Goal: Task Accomplishment & Management: Manage account settings

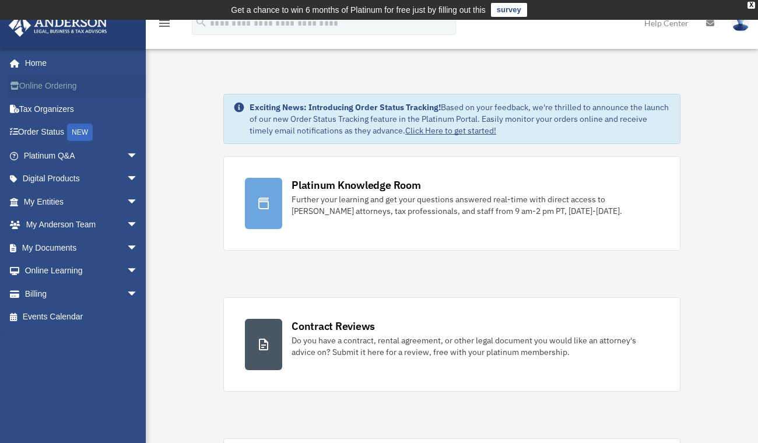
click at [61, 88] on link "Online Ordering" at bounding box center [82, 86] width 148 height 23
click at [127, 156] on span "arrow_drop_down" at bounding box center [138, 156] width 23 height 24
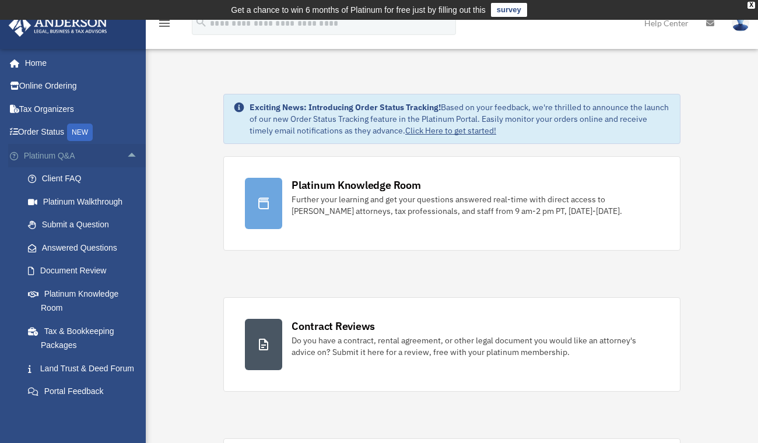
click at [127, 156] on span "arrow_drop_up" at bounding box center [138, 156] width 23 height 24
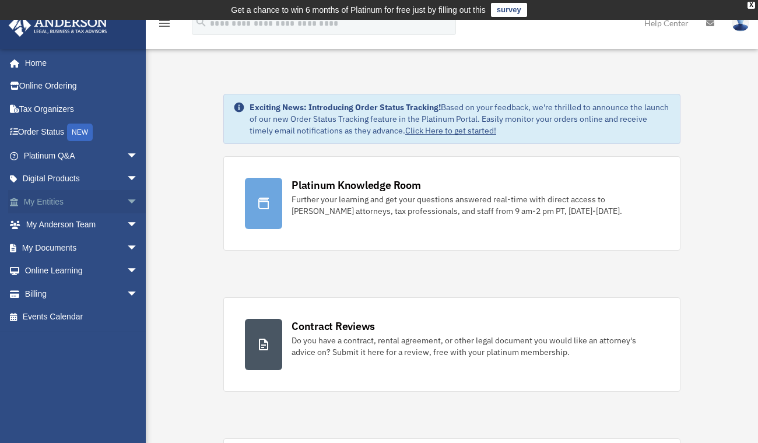
click at [127, 203] on span "arrow_drop_down" at bounding box center [138, 202] width 23 height 24
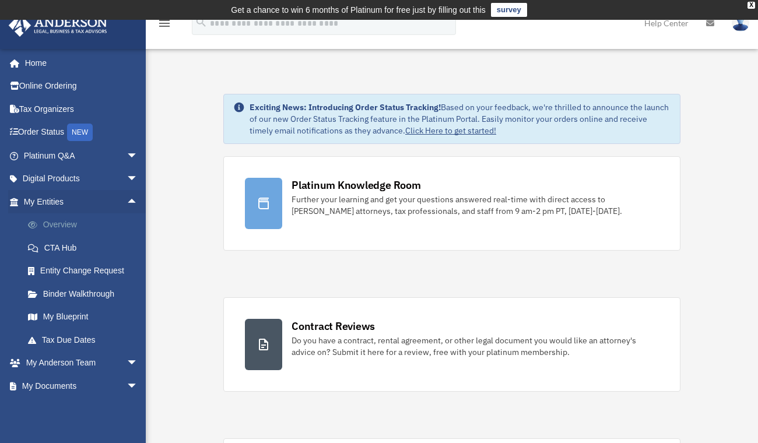
click at [50, 224] on link "Overview" at bounding box center [85, 224] width 139 height 23
click at [62, 227] on link "Overview" at bounding box center [85, 224] width 139 height 23
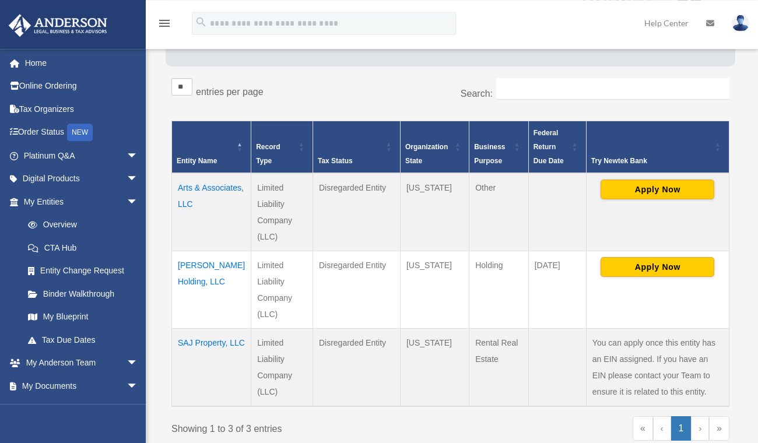
scroll to position [189, 0]
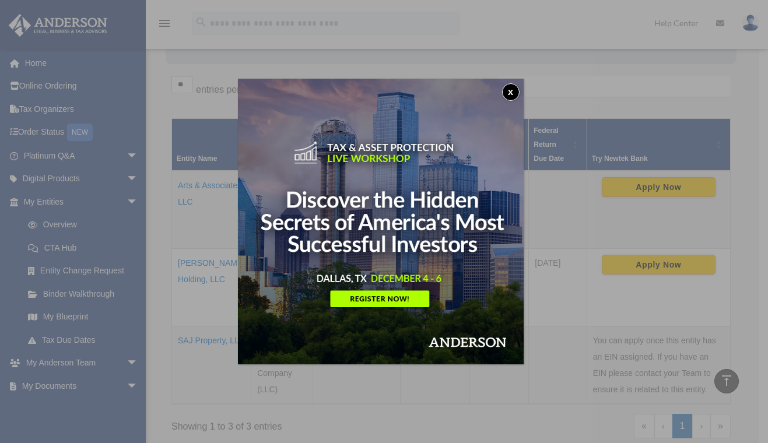
click at [513, 96] on button "x" at bounding box center [510, 91] width 17 height 17
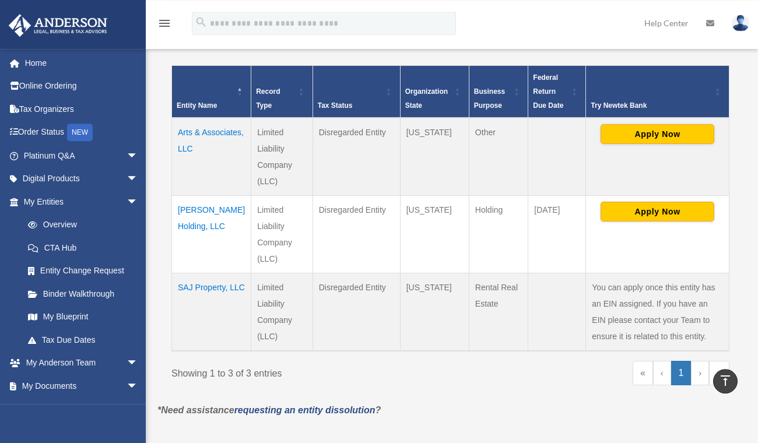
scroll to position [315, 0]
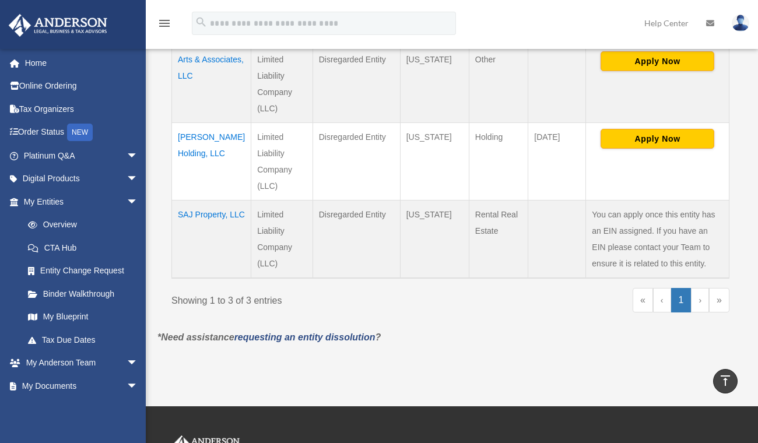
click at [184, 213] on td "SAJ Property, LLC" at bounding box center [211, 240] width 79 height 78
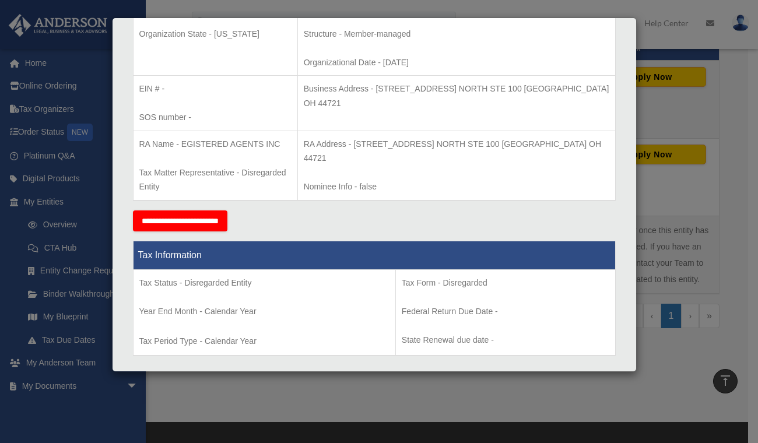
scroll to position [0, 0]
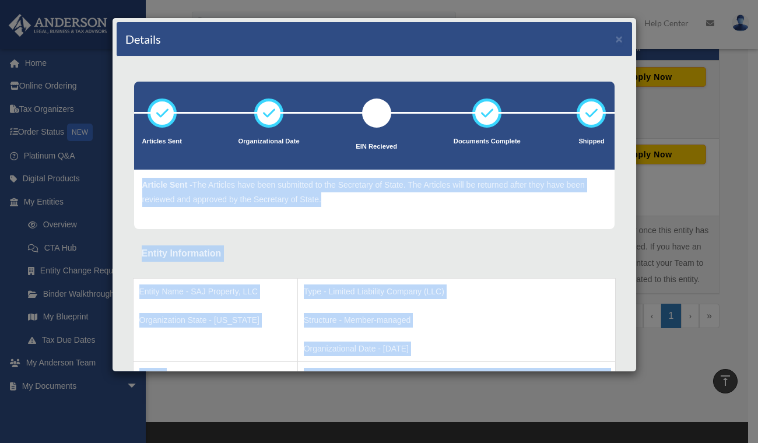
drag, startPoint x: 275, startPoint y: 318, endPoint x: 131, endPoint y: 183, distance: 197.6
copy div "Article Sent - The Articles have been submitted to the Secretary of State. The …"
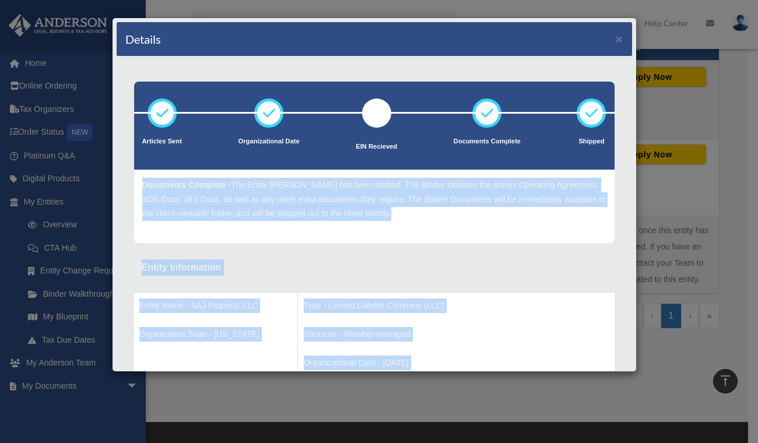
click at [446, 238] on div "Article Sent - The Articles have been submitted to the Secretary of State. The …" at bounding box center [374, 206] width 481 height 73
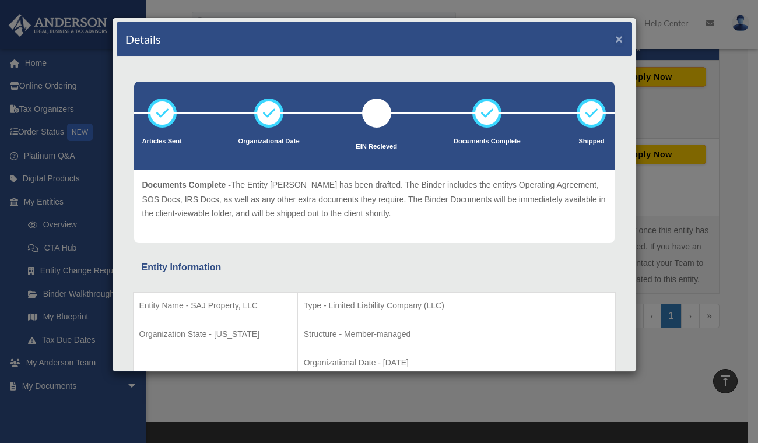
click at [616, 37] on button "×" at bounding box center [620, 39] width 8 height 12
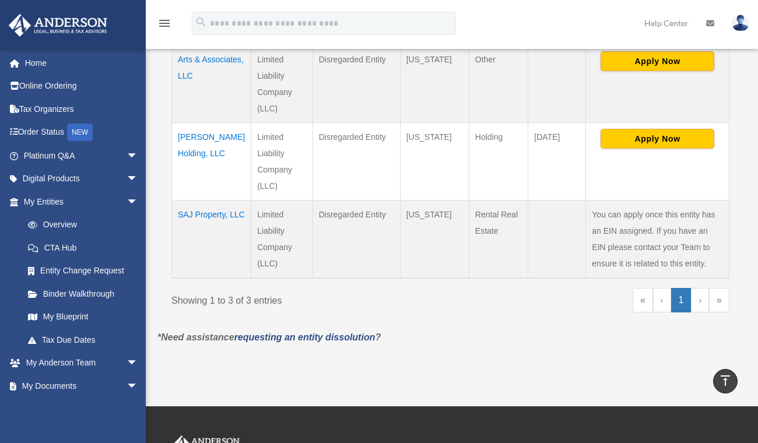
click at [191, 143] on td "JAS Holding, LLC" at bounding box center [211, 162] width 79 height 78
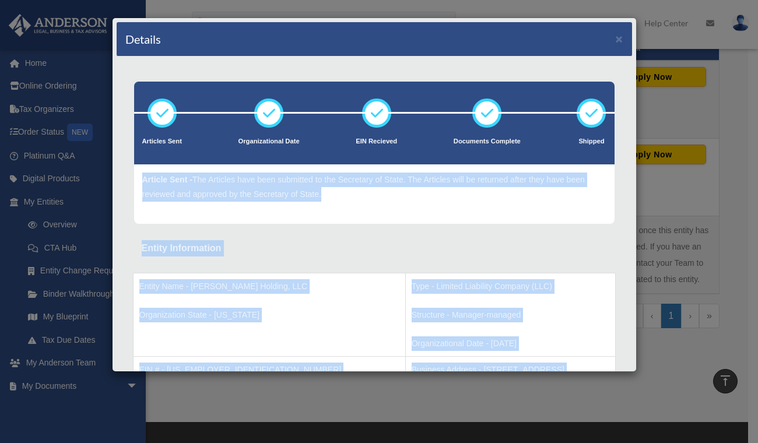
drag, startPoint x: 281, startPoint y: 322, endPoint x: 142, endPoint y: 180, distance: 198.0
copy div "Article Sent - The Articles have been submitted to the Secretary of State. The …"
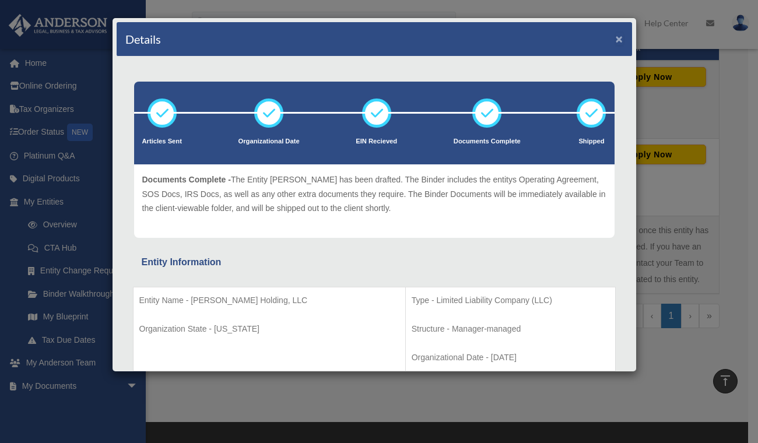
click at [616, 40] on button "×" at bounding box center [620, 39] width 8 height 12
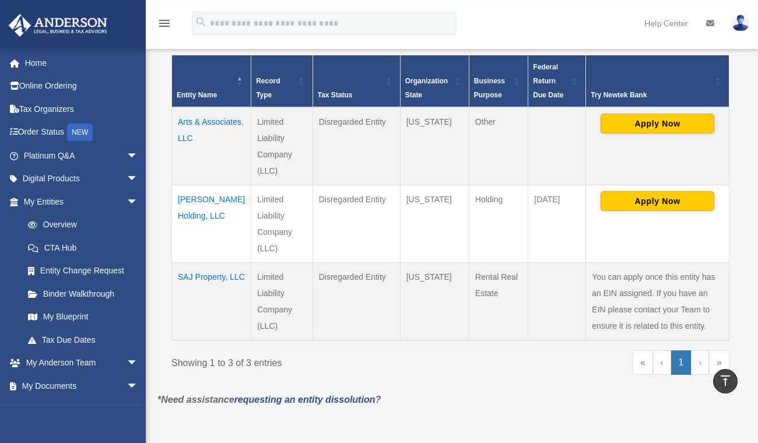
scroll to position [126, 0]
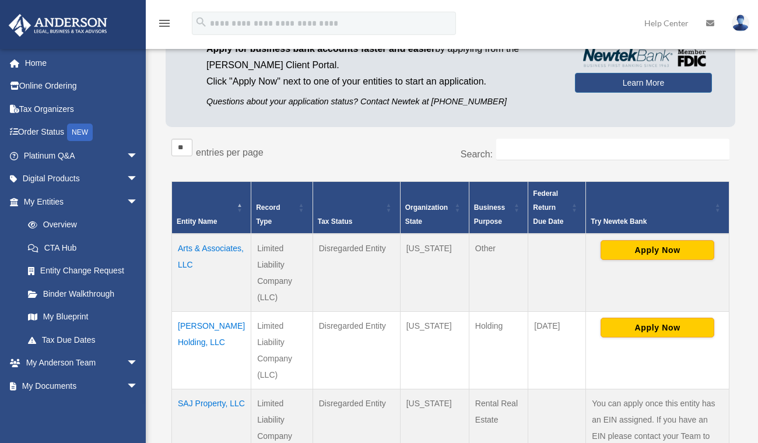
click at [198, 263] on td "Arts & Associates, LLC" at bounding box center [211, 273] width 79 height 78
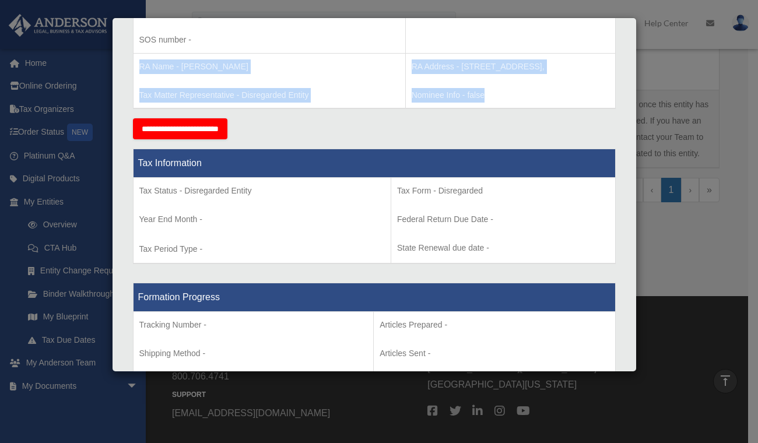
scroll to position [0, 0]
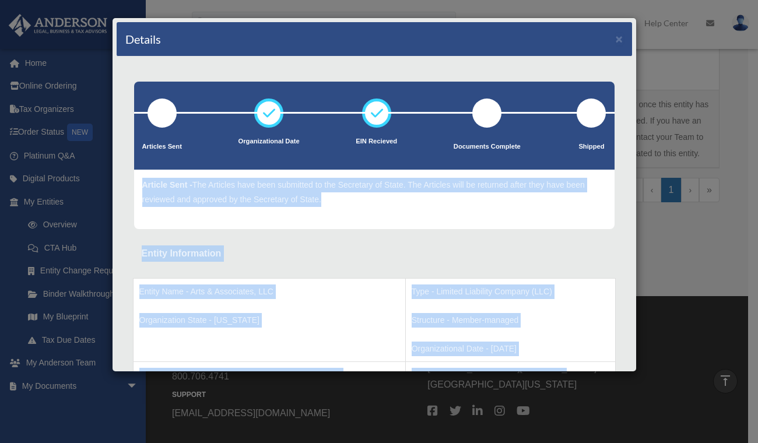
drag, startPoint x: 264, startPoint y: 312, endPoint x: 135, endPoint y: 184, distance: 181.5
copy div "Article Sent - The Articles have been submitted to the Secretary of State. The …"
click at [479, 251] on div "Entity Information" at bounding box center [374, 254] width 465 height 16
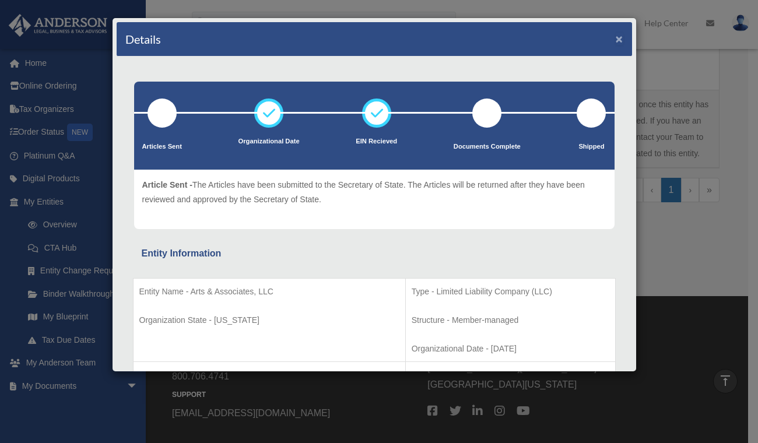
click at [616, 39] on button "×" at bounding box center [620, 39] width 8 height 12
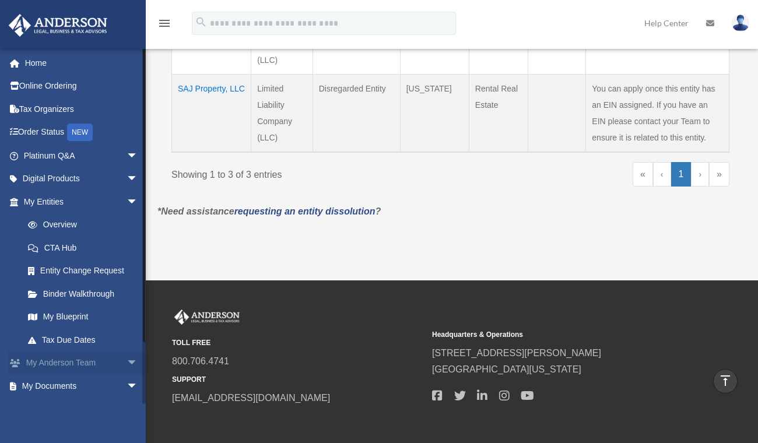
click at [127, 364] on span "arrow_drop_down" at bounding box center [138, 364] width 23 height 24
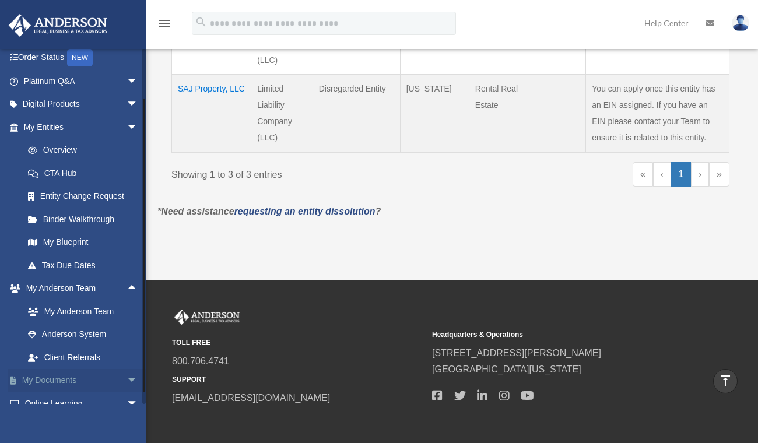
scroll to position [108, 0]
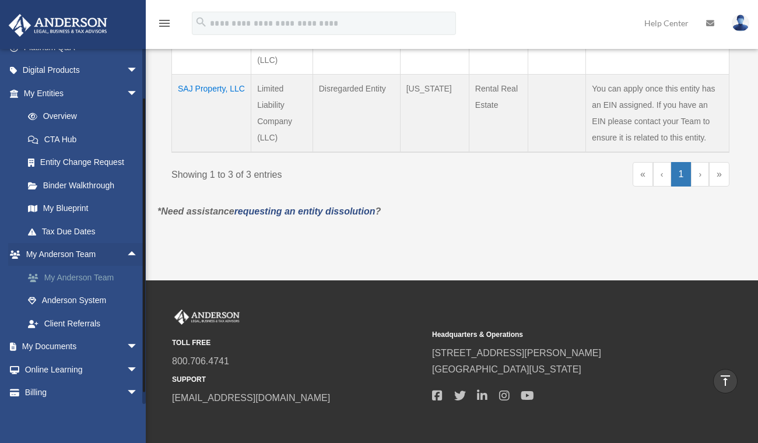
click at [93, 278] on link "My Anderson Team" at bounding box center [85, 277] width 139 height 23
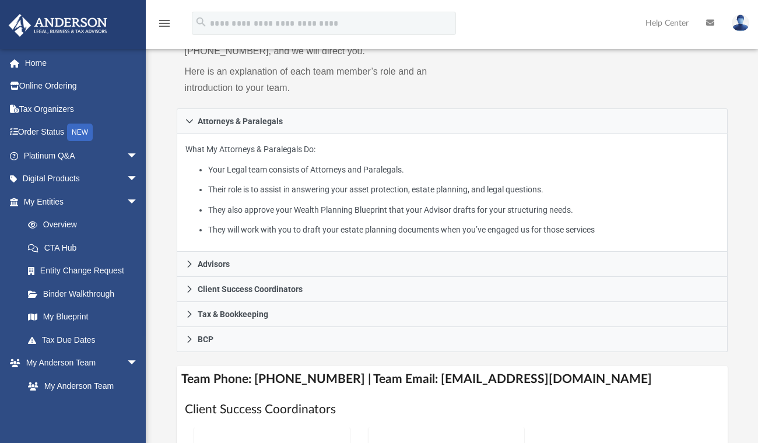
scroll to position [252, 0]
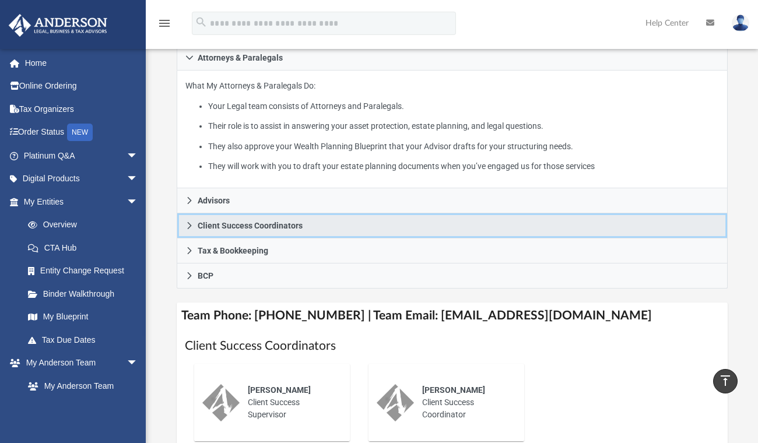
click at [193, 226] on icon at bounding box center [189, 226] width 8 height 8
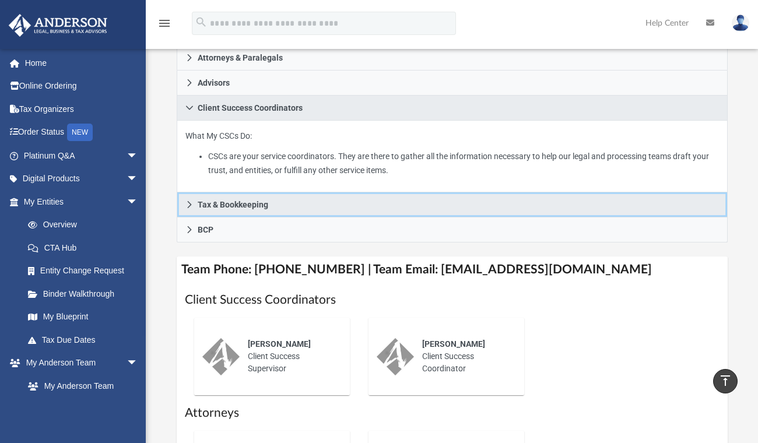
click at [190, 204] on icon at bounding box center [189, 205] width 8 height 8
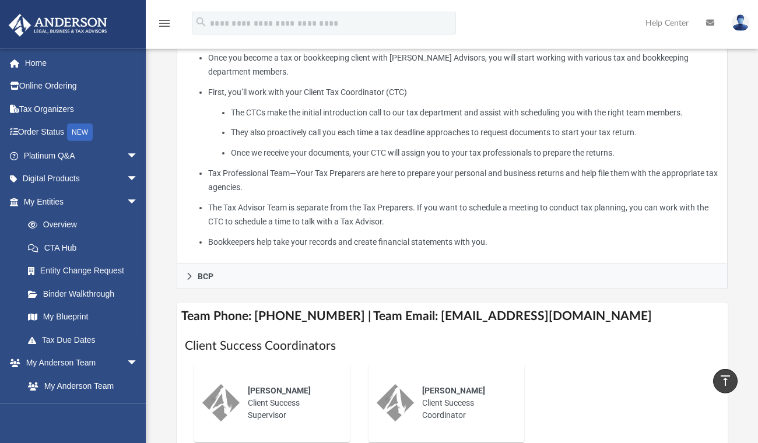
scroll to position [378, 0]
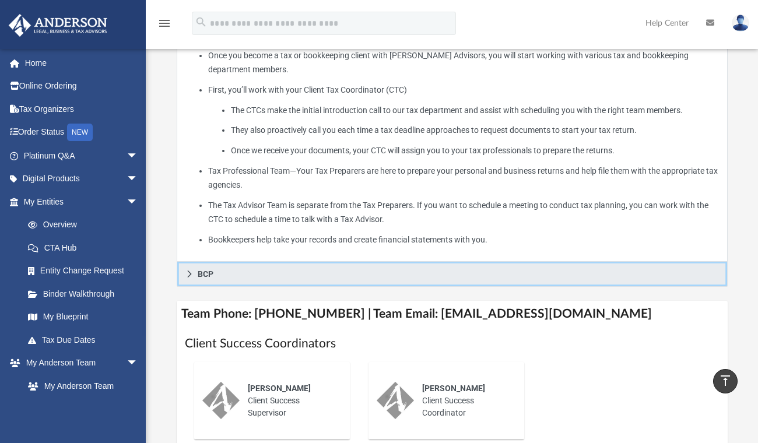
click at [187, 278] on icon at bounding box center [189, 274] width 8 height 8
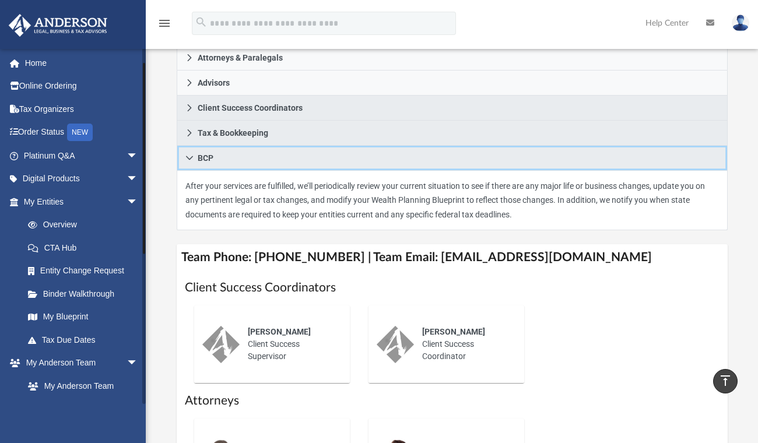
scroll to position [108, 0]
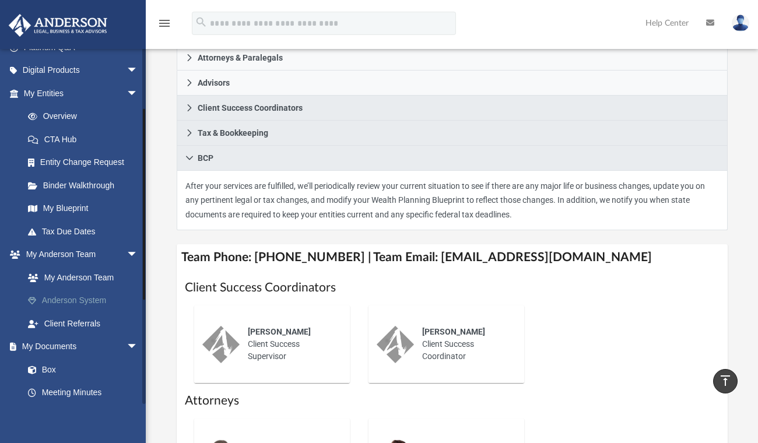
click at [85, 303] on link "Anderson System" at bounding box center [85, 300] width 139 height 23
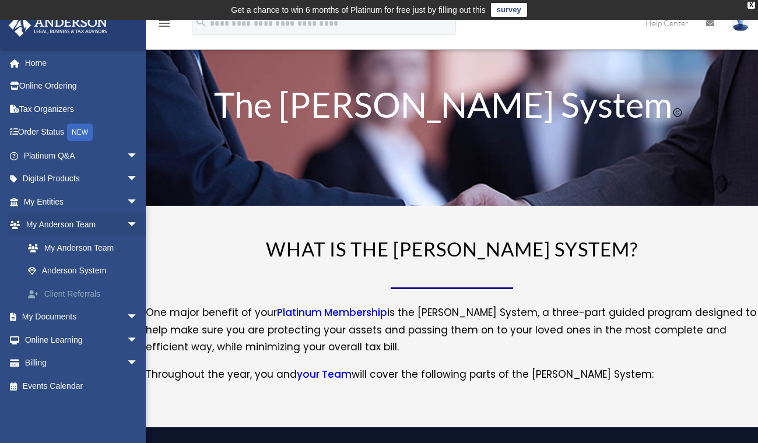
click at [91, 296] on link "Client Referrals" at bounding box center [85, 293] width 139 height 23
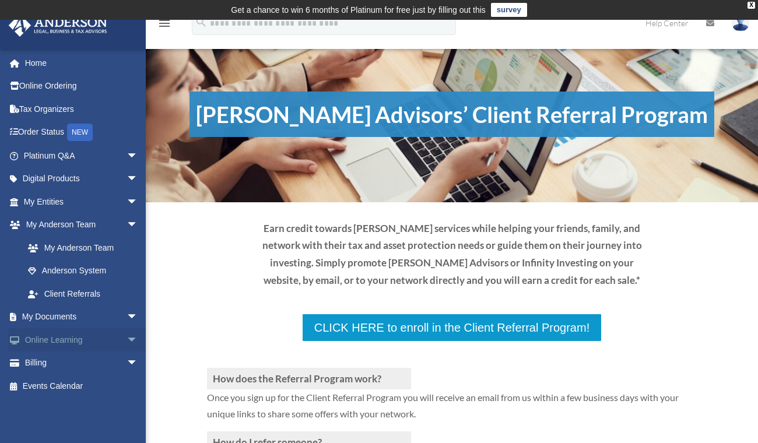
click at [127, 341] on span "arrow_drop_down" at bounding box center [138, 340] width 23 height 24
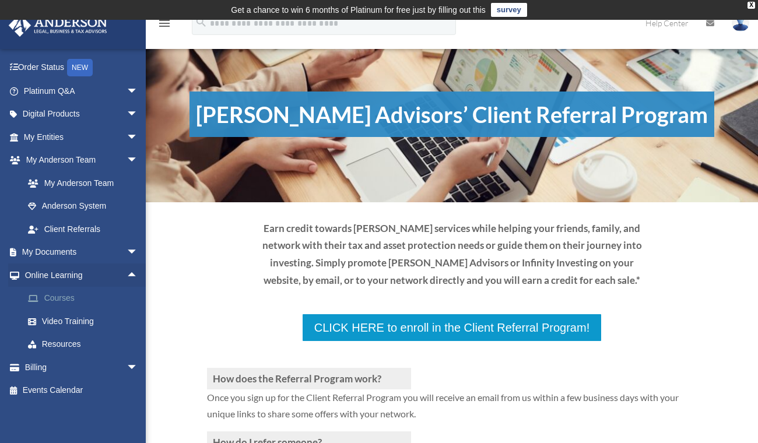
scroll to position [65, 0]
click at [127, 369] on span "arrow_drop_down" at bounding box center [138, 368] width 23 height 24
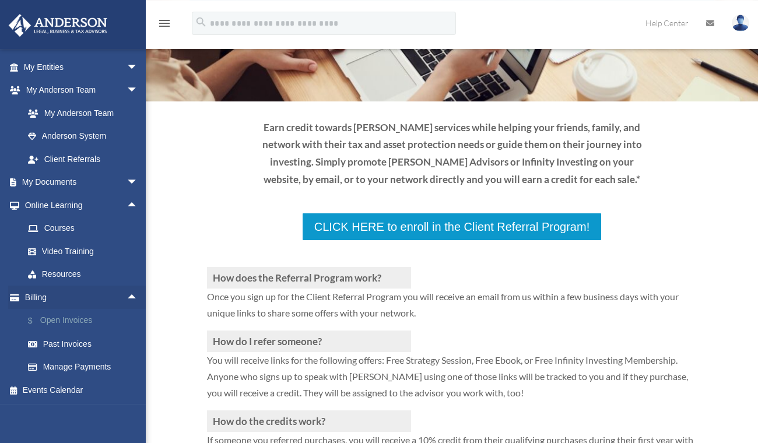
scroll to position [126, 0]
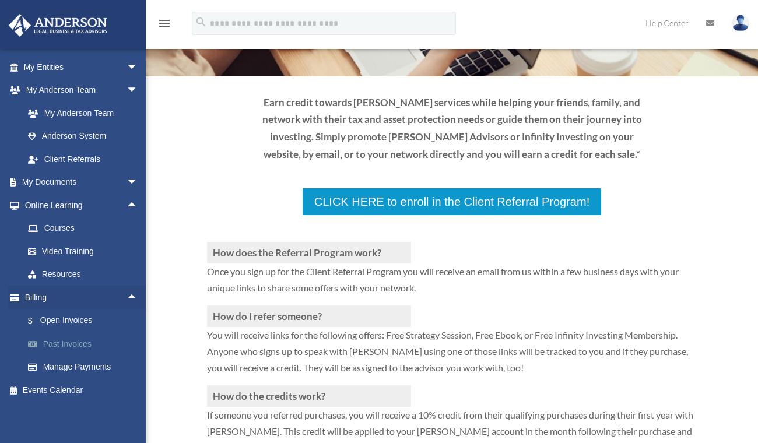
click at [71, 346] on link "Past Invoices" at bounding box center [85, 343] width 139 height 23
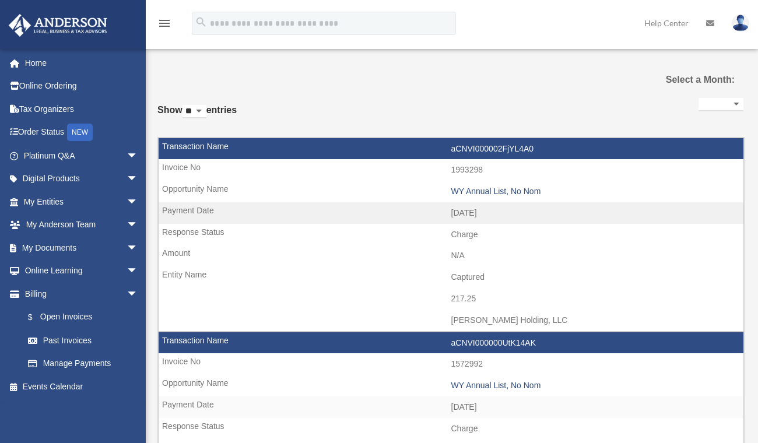
select select
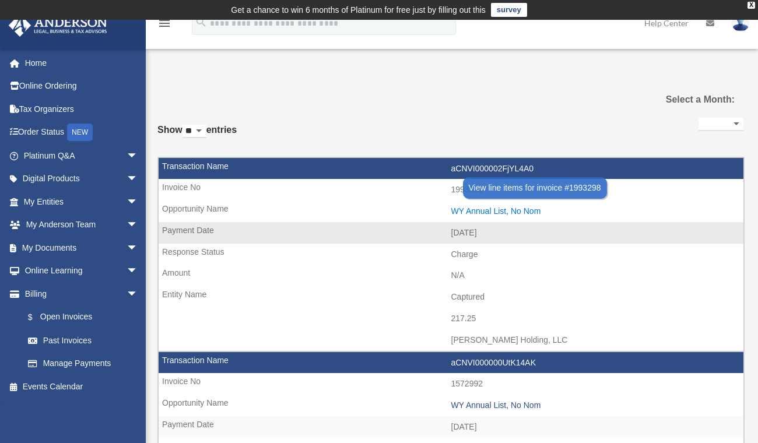
click at [487, 215] on div "WY Annual List, No Nom" at bounding box center [594, 211] width 287 height 10
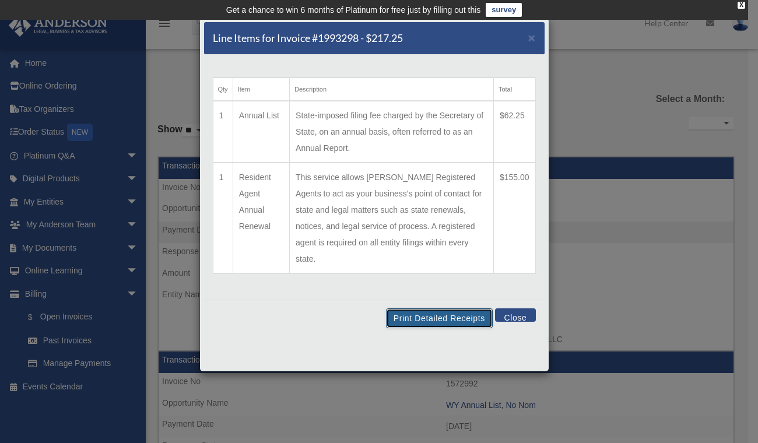
click at [425, 309] on button "Print Detailed Receipts" at bounding box center [439, 319] width 107 height 20
click at [530, 37] on span "×" at bounding box center [532, 37] width 8 height 13
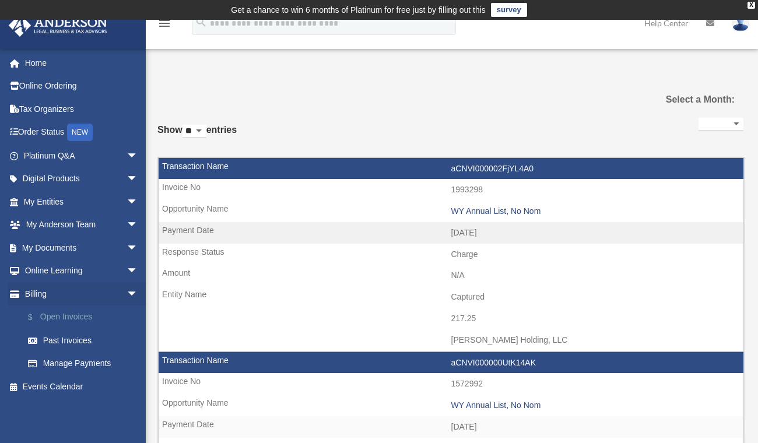
click at [72, 319] on link "$ Open Invoices" at bounding box center [85, 318] width 139 height 24
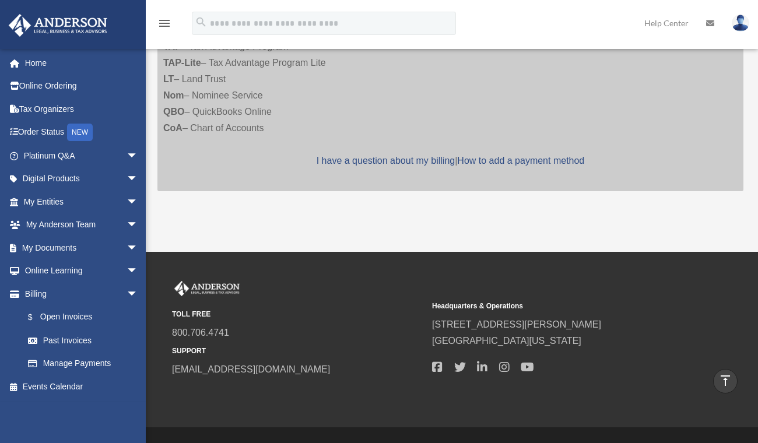
scroll to position [135, 0]
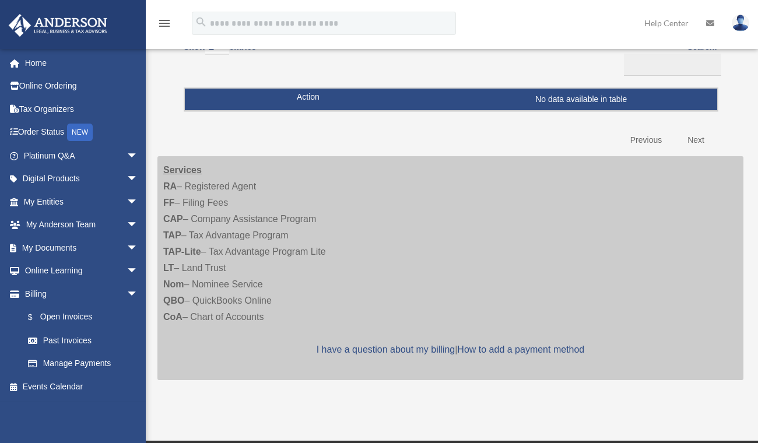
click at [699, 139] on link "Next" at bounding box center [696, 140] width 34 height 24
click at [638, 145] on link "Previous" at bounding box center [646, 140] width 49 height 24
click at [640, 141] on link "Previous" at bounding box center [646, 140] width 49 height 24
click at [127, 294] on span "arrow_drop_down" at bounding box center [138, 294] width 23 height 24
click at [54, 320] on link "Events Calendar" at bounding box center [82, 317] width 148 height 23
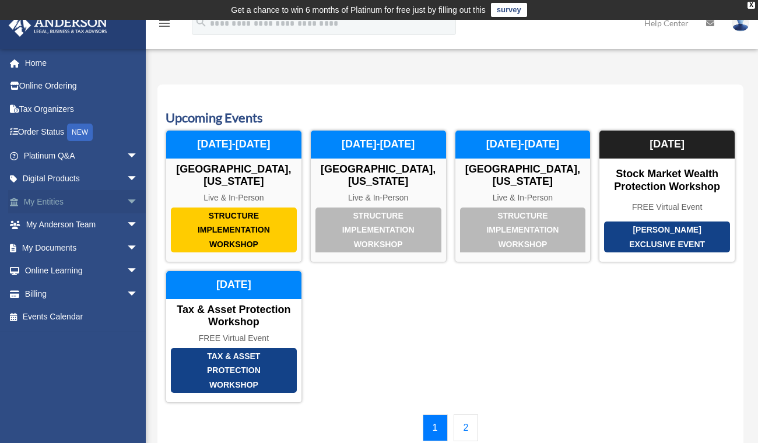
click at [127, 208] on span "arrow_drop_down" at bounding box center [138, 202] width 23 height 24
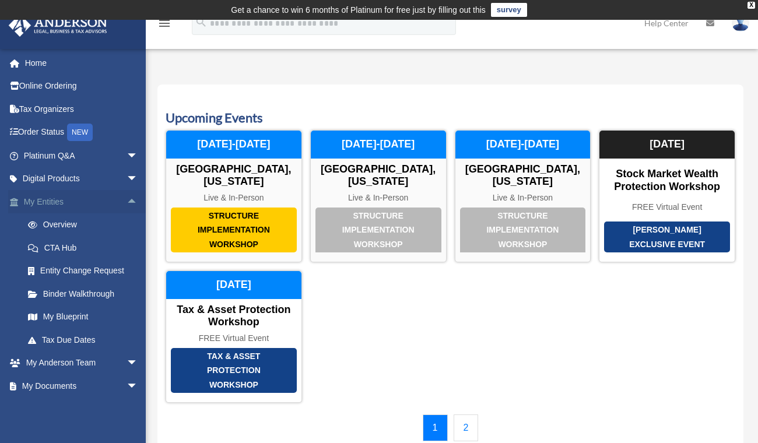
click at [127, 208] on span "arrow_drop_up" at bounding box center [138, 202] width 23 height 24
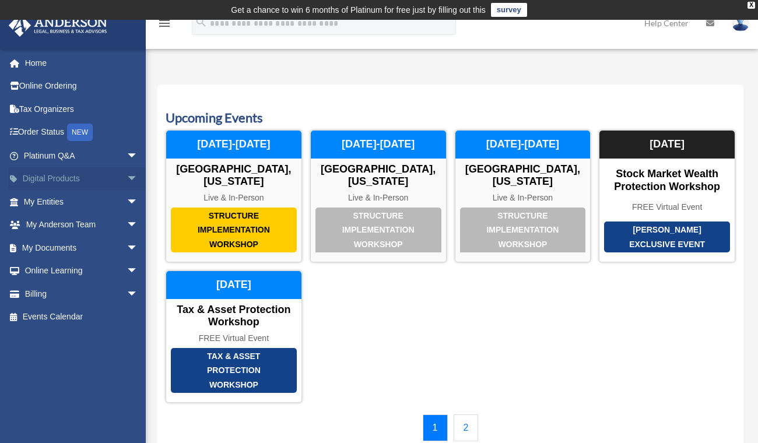
click at [127, 180] on span "arrow_drop_down" at bounding box center [138, 179] width 23 height 24
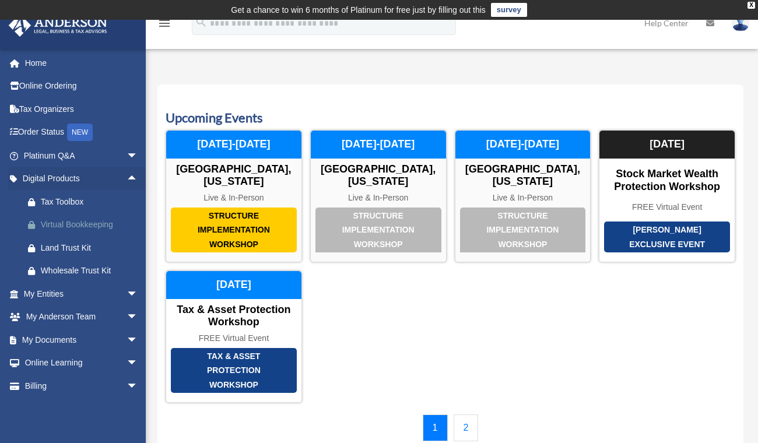
click at [89, 219] on div "Virtual Bookkeeping" at bounding box center [91, 225] width 100 height 15
